Goal: Task Accomplishment & Management: Manage account settings

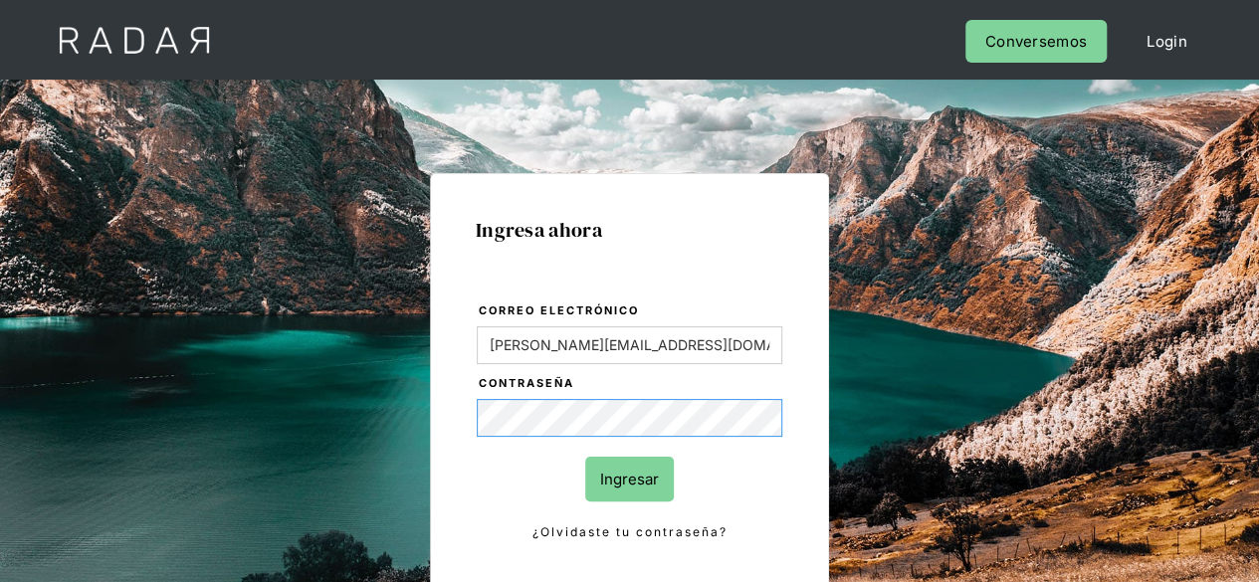
click at [376, 420] on div "Ingresa ahora Correo electrónico Evans@prontopaga.com Contraseña Ingresar ¿Olvi…" at bounding box center [629, 448] width 935 height 619
drag, startPoint x: 671, startPoint y: 352, endPoint x: 148, endPoint y: 346, distance: 522.5
click at [151, 346] on div "Ingresa ahora Correo electrónico Evans@prontopaga.com Contraseña Ingresar ¿Olvi…" at bounding box center [629, 419] width 1259 height 679
type input "[PERSON_NAME][EMAIL_ADDRESS][PERSON_NAME][DOMAIN_NAME]"
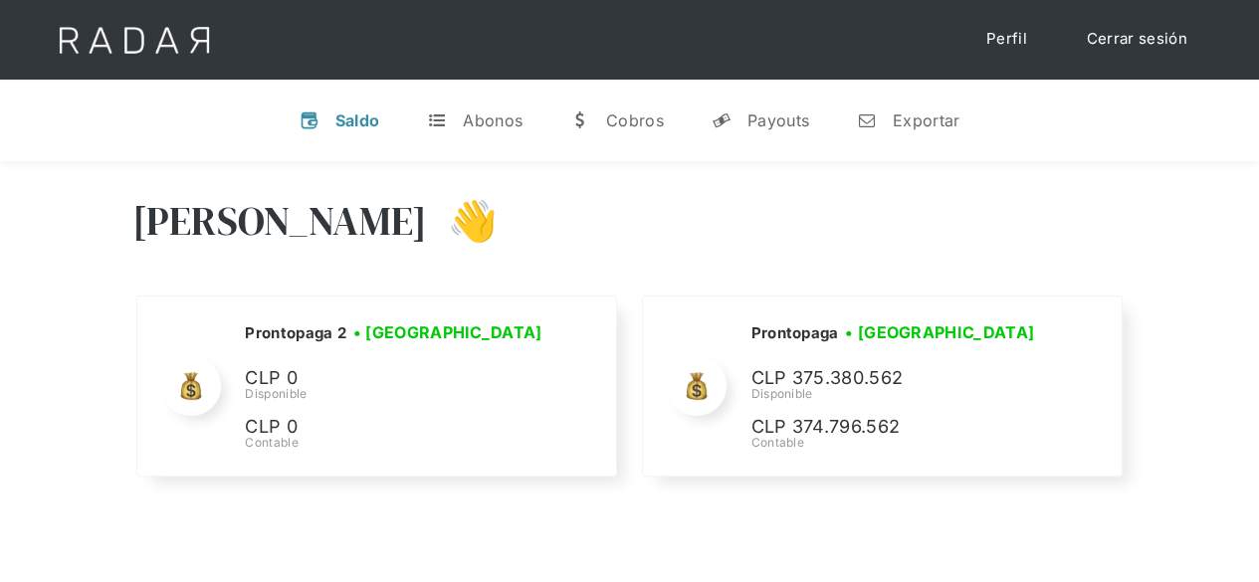
click at [1142, 36] on link "Cerrar sesión" at bounding box center [1137, 39] width 140 height 39
